Goal: Task Accomplishment & Management: Manage account settings

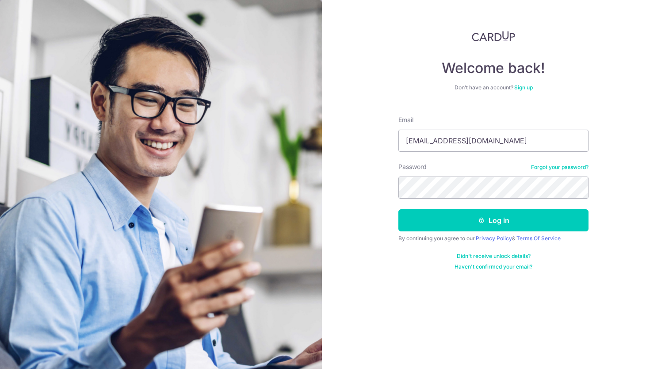
type input "[EMAIL_ADDRESS][DOMAIN_NAME]"
click at [398, 209] on button "Log in" at bounding box center [493, 220] width 190 height 22
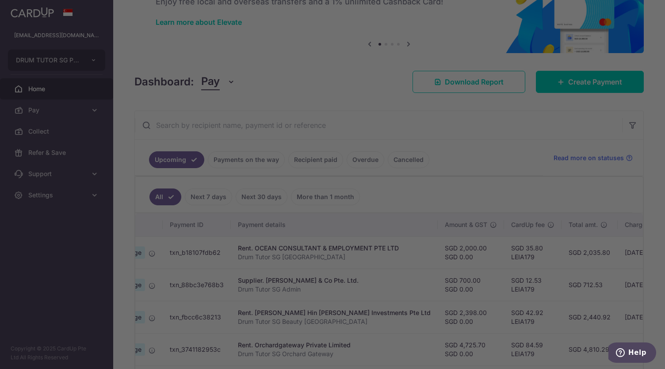
scroll to position [0, 88]
